Goal: Task Accomplishment & Management: Use online tool/utility

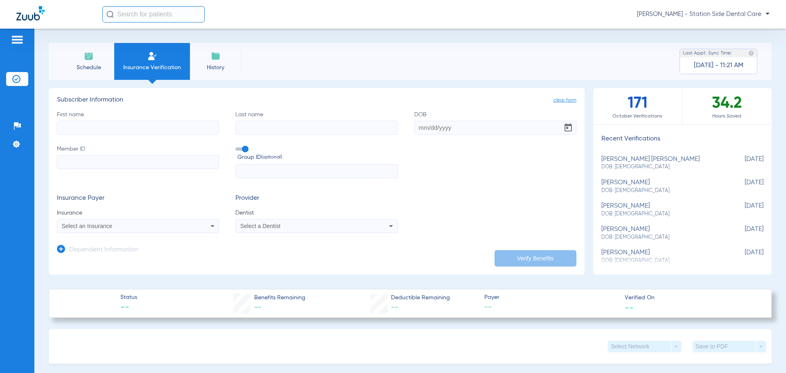
click at [94, 66] on span "Schedule" at bounding box center [88, 67] width 39 height 8
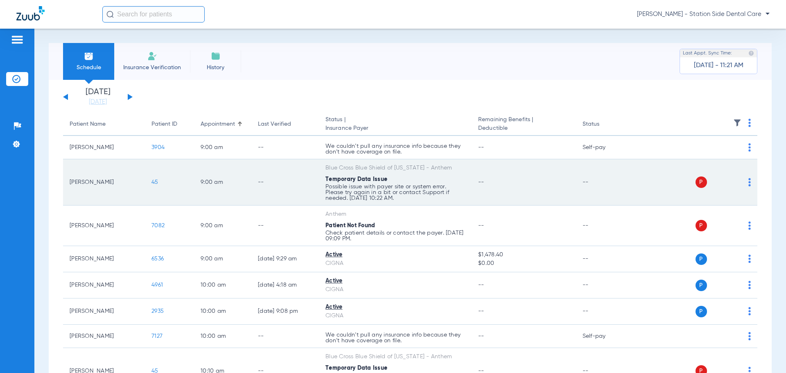
click at [157, 181] on span "45" at bounding box center [155, 182] width 7 height 6
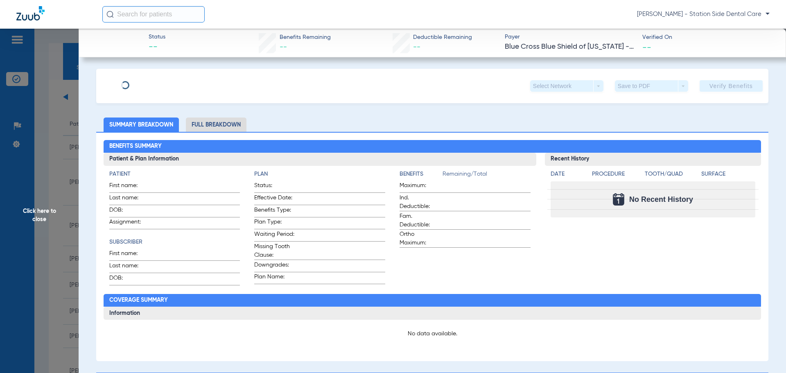
type input "[PERSON_NAME]"
type input "[DATE]"
type input "P4H798W03647"
type input "201067D2AQ"
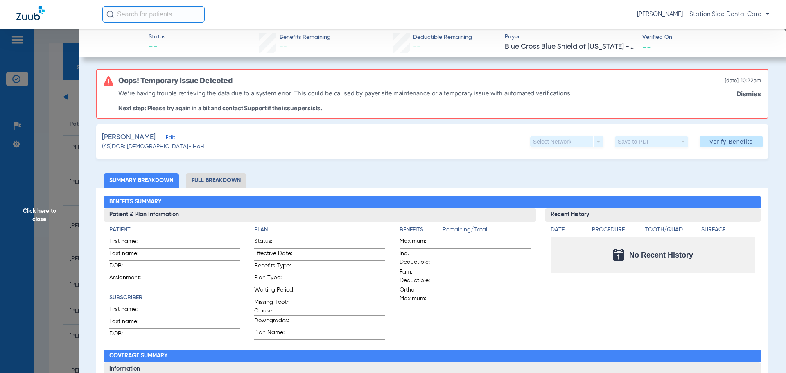
click at [166, 135] on span "Edit" at bounding box center [169, 139] width 7 height 8
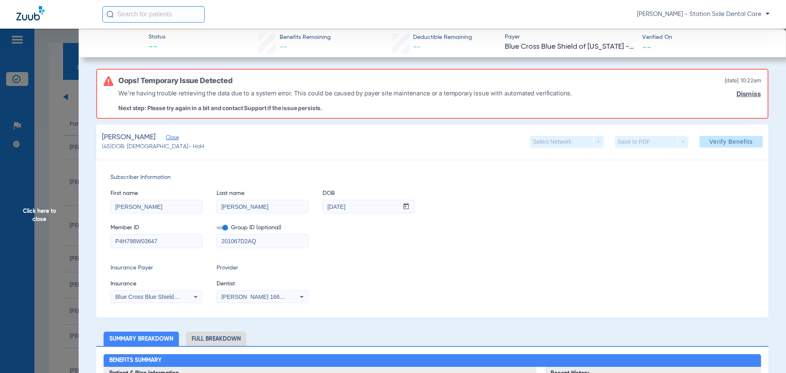
scroll to position [41, 0]
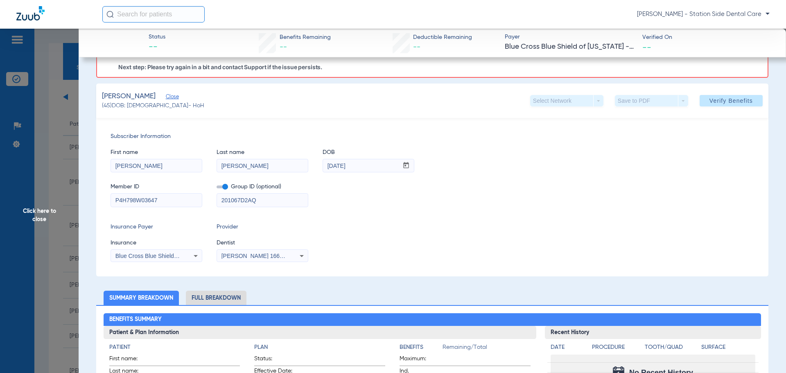
click at [231, 257] on span "[PERSON_NAME] 1669092177" at bounding box center [262, 256] width 81 height 7
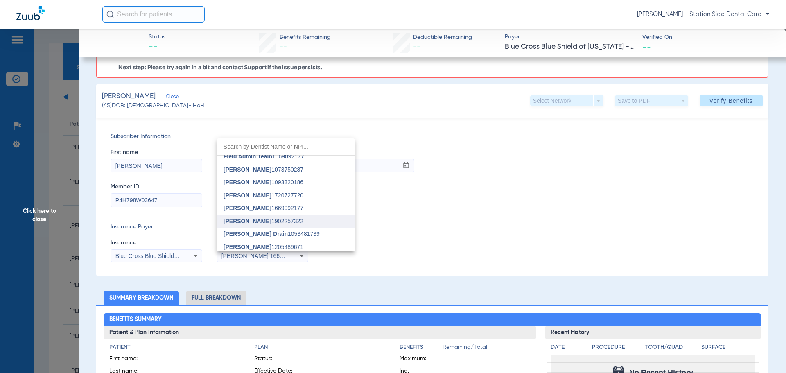
scroll to position [123, 0]
click at [260, 179] on span "[PERSON_NAME] 1720727720" at bounding box center [264, 181] width 80 height 6
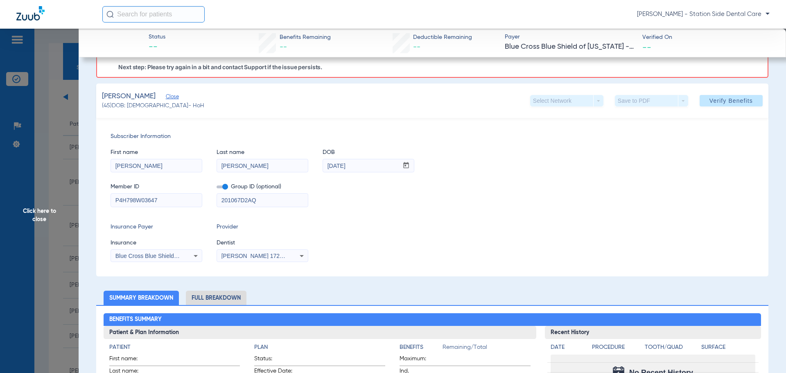
click at [400, 226] on div "Insurance Payer Insurance Blue Cross Blue Shield Of [US_STATE] - Anthem Provide…" at bounding box center [433, 242] width 644 height 39
click at [742, 101] on span "Verify Benefits" at bounding box center [731, 100] width 43 height 7
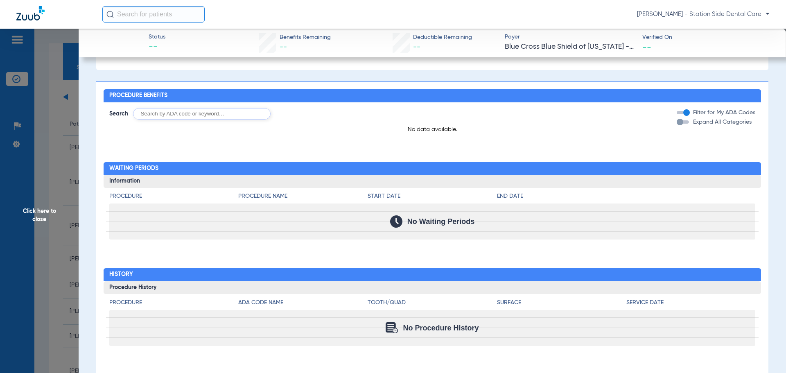
scroll to position [509, 0]
